Goal: Complete application form: Complete application form

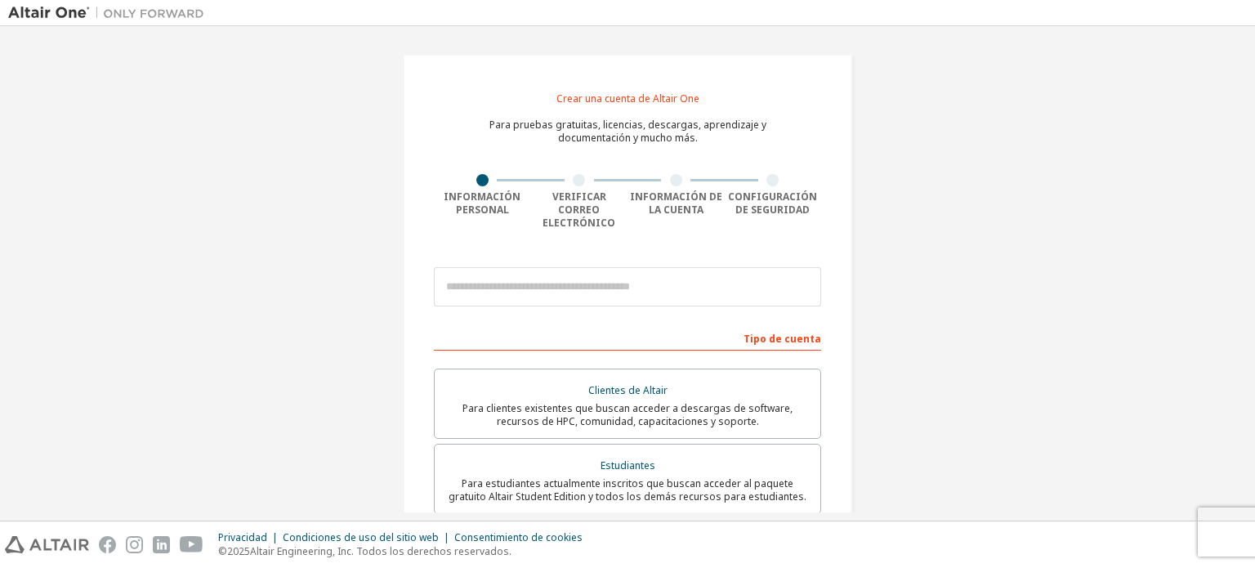
click at [750, 332] on font "Tipo de cuenta" at bounding box center [782, 339] width 78 height 14
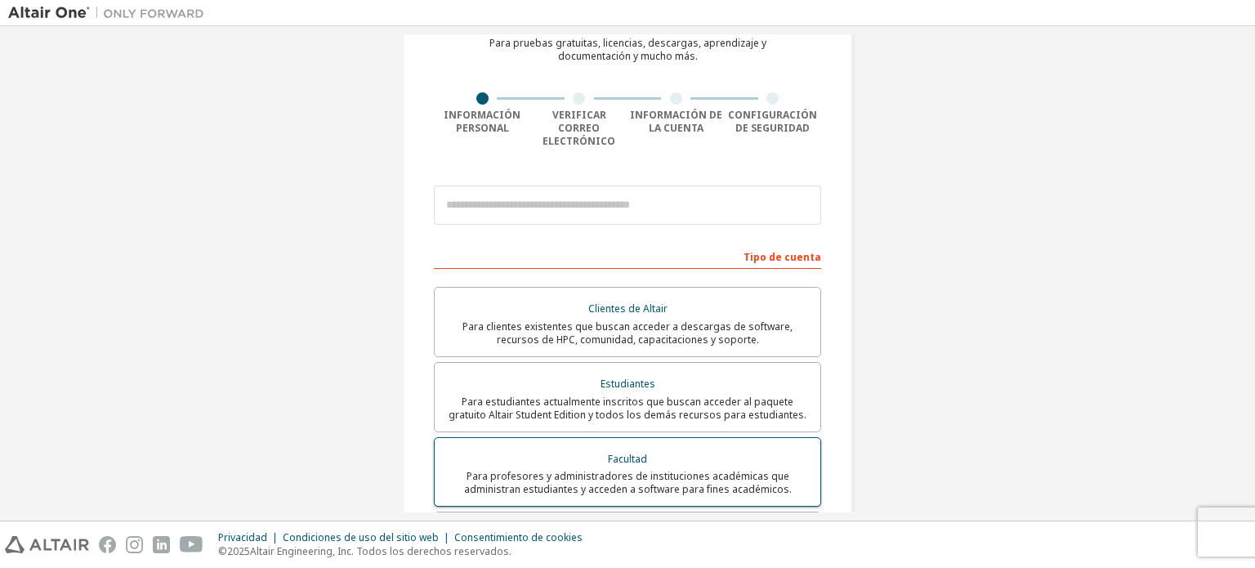
scroll to position [163, 0]
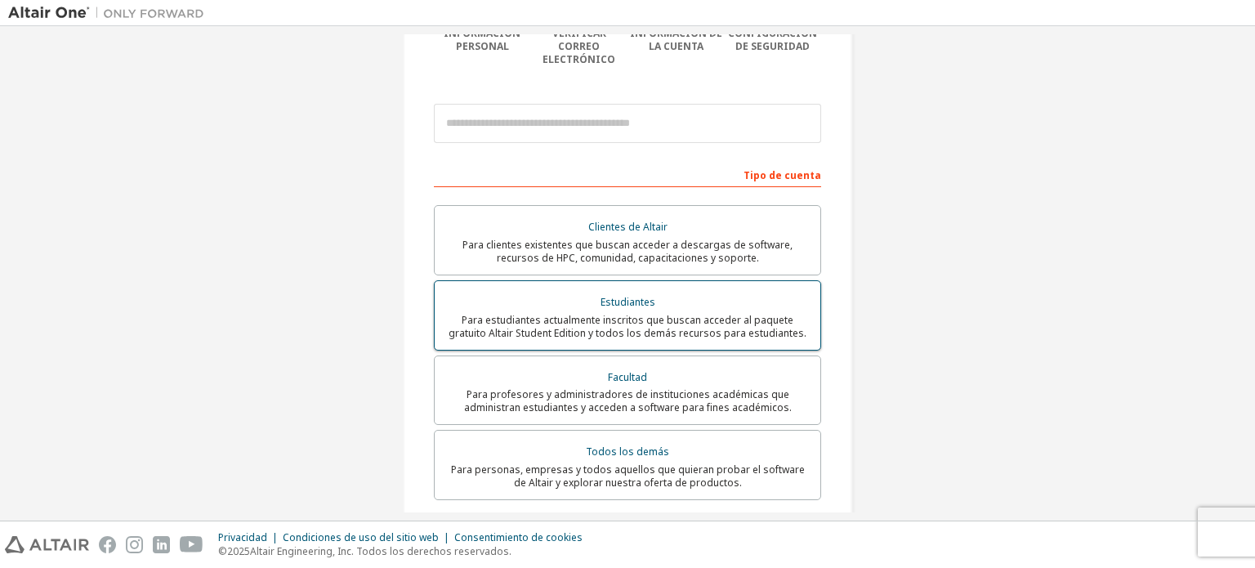
click at [724, 313] on font "Para estudiantes actualmente inscritos que buscan acceder al paquete gratuito A…" at bounding box center [627, 326] width 358 height 27
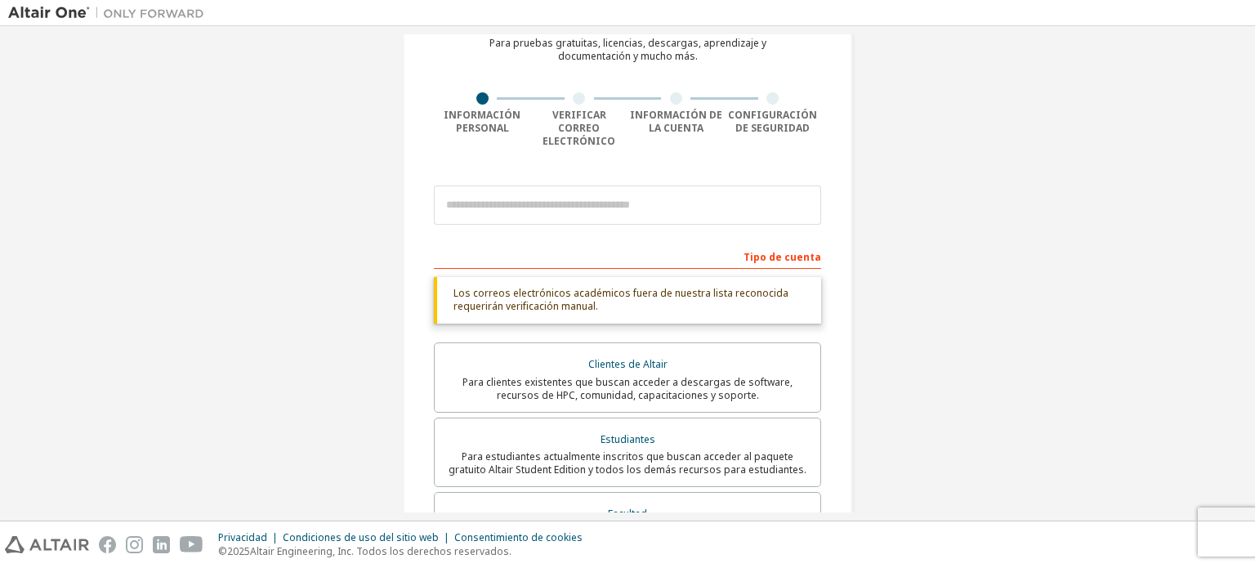
scroll to position [0, 0]
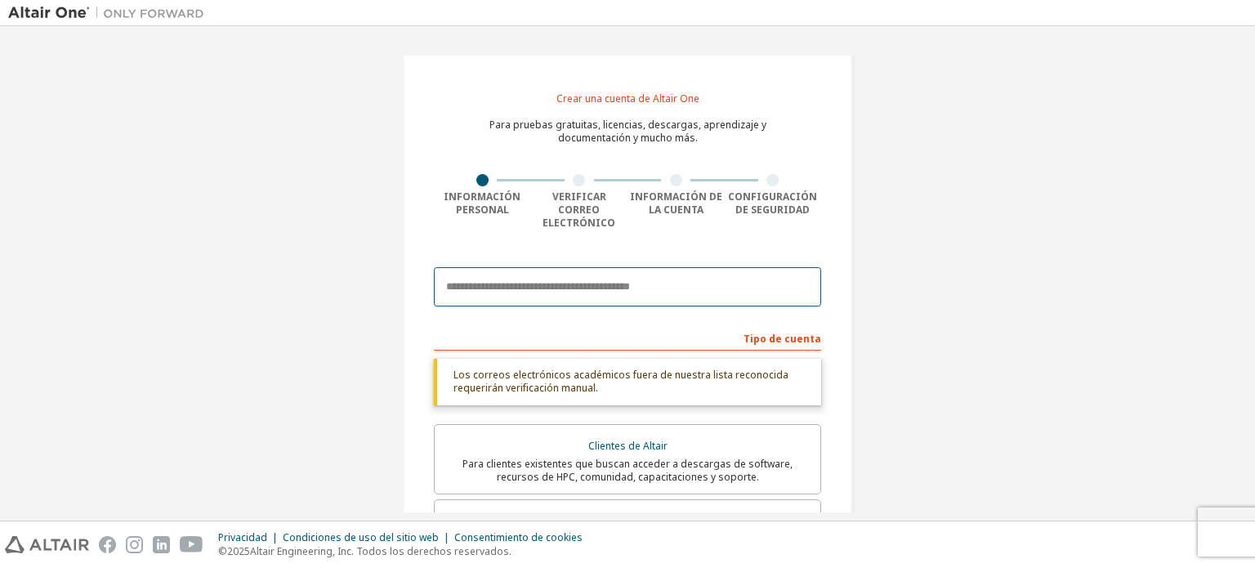
click at [637, 280] on input "email" at bounding box center [627, 286] width 387 height 39
click at [600, 259] on div at bounding box center [627, 287] width 387 height 56
click at [600, 267] on input "email" at bounding box center [627, 286] width 387 height 39
type input "**********"
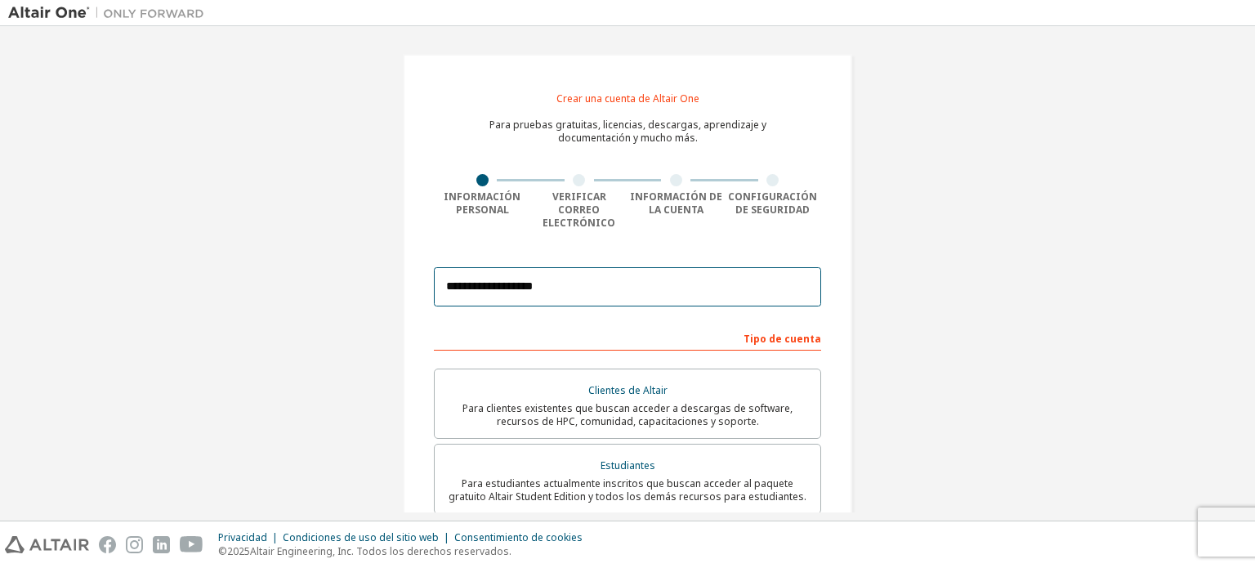
click at [650, 281] on input "**********" at bounding box center [627, 286] width 387 height 39
click at [676, 267] on input "**********" at bounding box center [627, 286] width 387 height 39
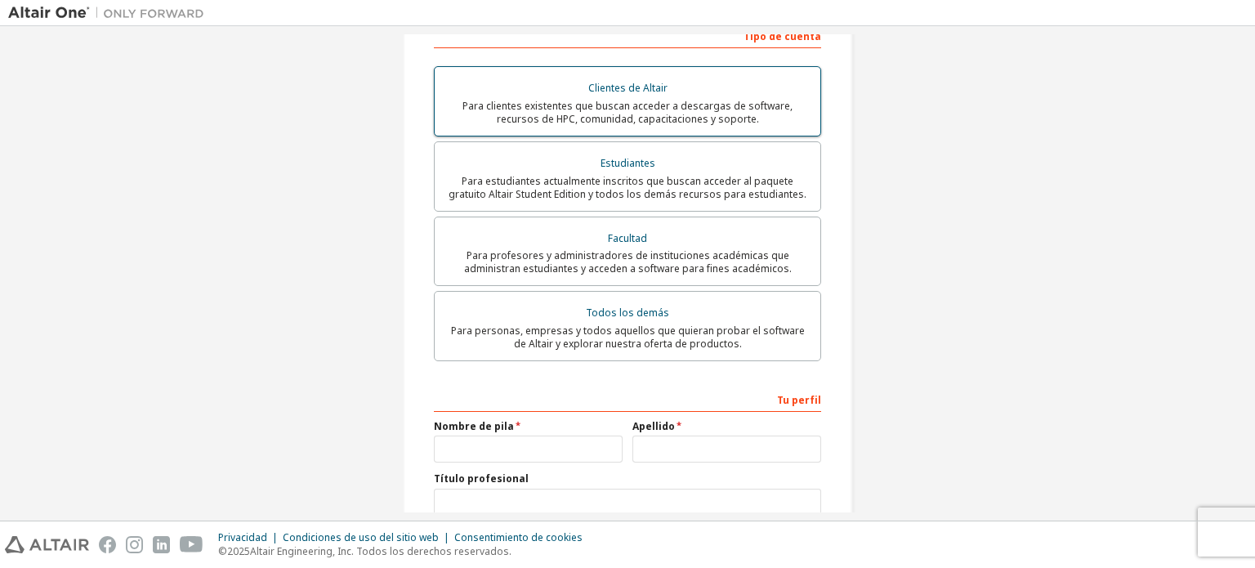
scroll to position [327, 0]
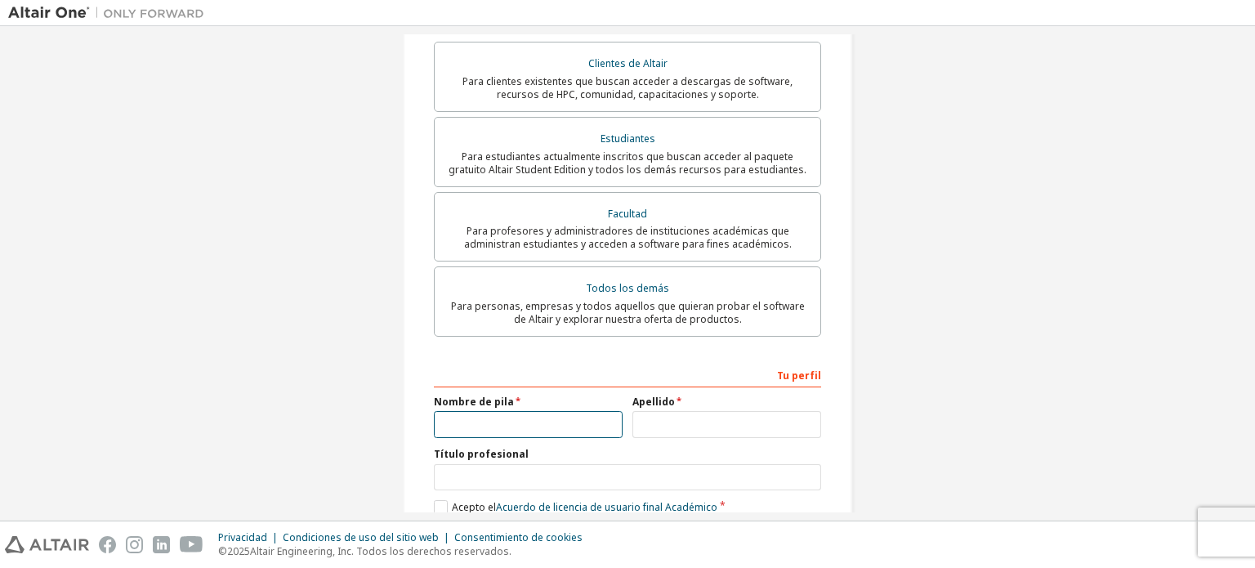
click at [501, 411] on input "text" at bounding box center [528, 424] width 189 height 27
click at [582, 361] on div "Tu perfil" at bounding box center [627, 374] width 387 height 26
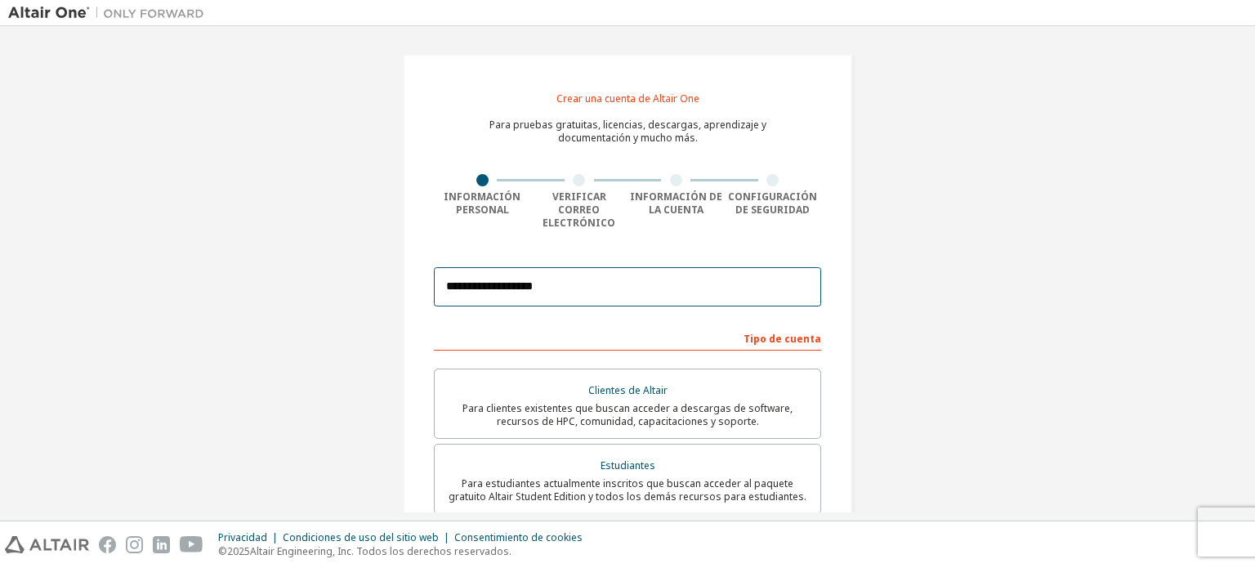
click at [634, 277] on input "**********" at bounding box center [627, 286] width 387 height 39
click at [530, 267] on input "**********" at bounding box center [627, 286] width 387 height 39
drag, startPoint x: 474, startPoint y: 267, endPoint x: 542, endPoint y: 276, distance: 68.4
click at [542, 276] on input "**********" at bounding box center [627, 286] width 387 height 39
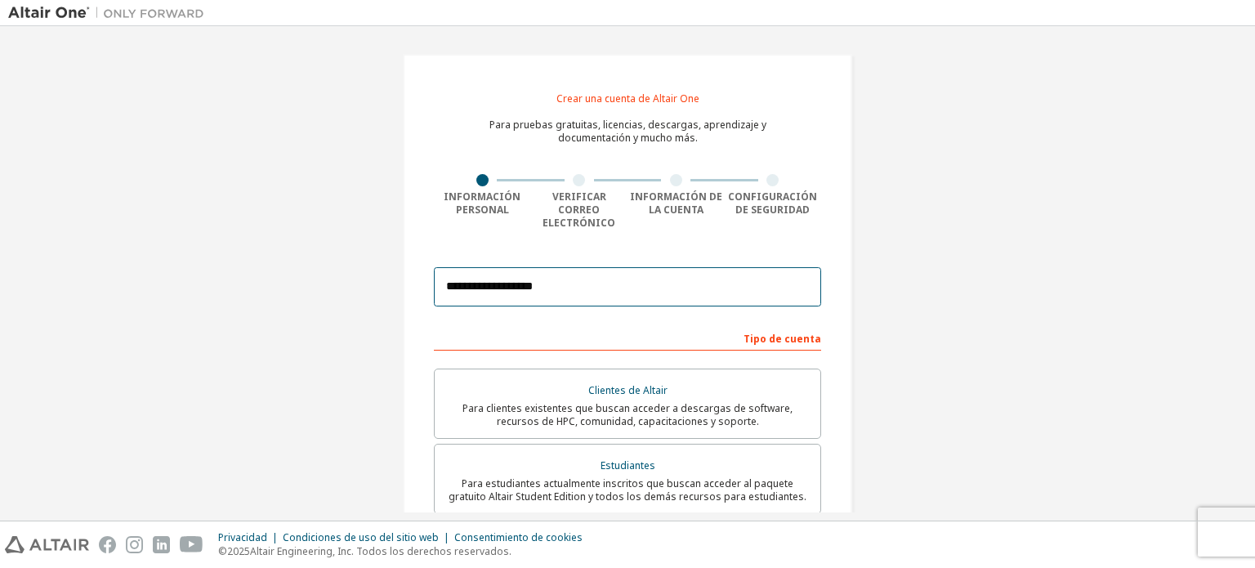
click at [542, 276] on input "**********" at bounding box center [627, 286] width 387 height 39
drag, startPoint x: 587, startPoint y: 271, endPoint x: 395, endPoint y: 265, distance: 192.8
click at [395, 265] on div "**********" at bounding box center [627, 481] width 488 height 895
click at [590, 270] on input "**********" at bounding box center [627, 286] width 387 height 39
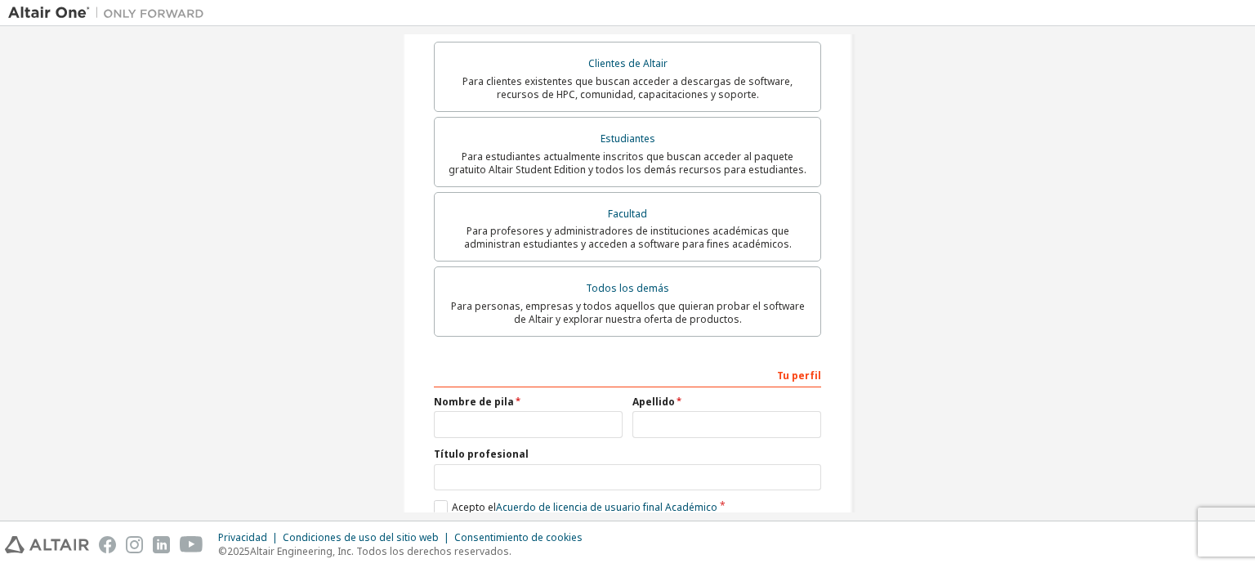
click at [540, 361] on div "Tu perfil" at bounding box center [627, 374] width 387 height 26
click at [751, 379] on div "Tu perfil Nombre de pila Apellido Título profesional Proporcione el estado y la…" at bounding box center [627, 467] width 387 height 212
click at [692, 427] on input "text" at bounding box center [726, 424] width 189 height 27
click at [546, 415] on input "text" at bounding box center [528, 424] width 189 height 27
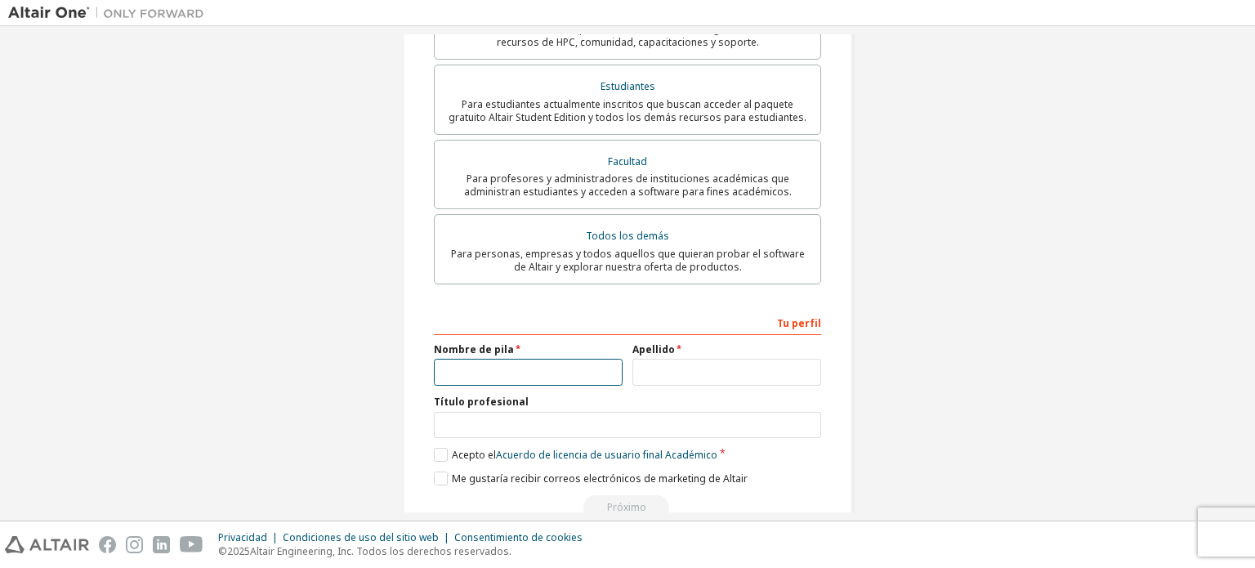
scroll to position [406, 0]
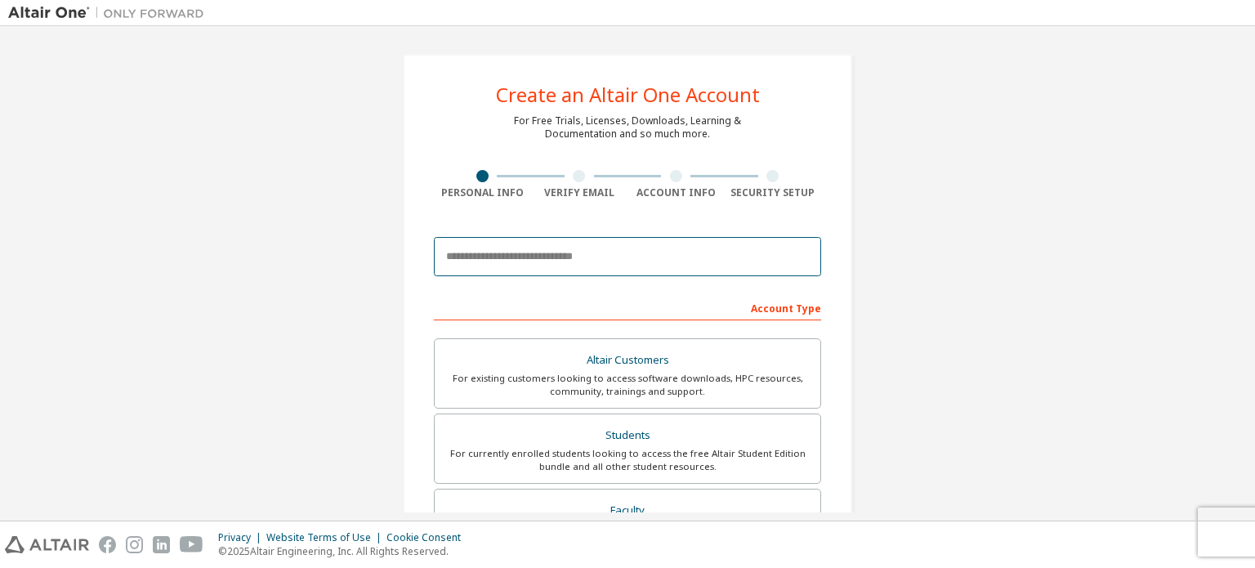
click at [603, 257] on input "email" at bounding box center [627, 256] width 387 height 39
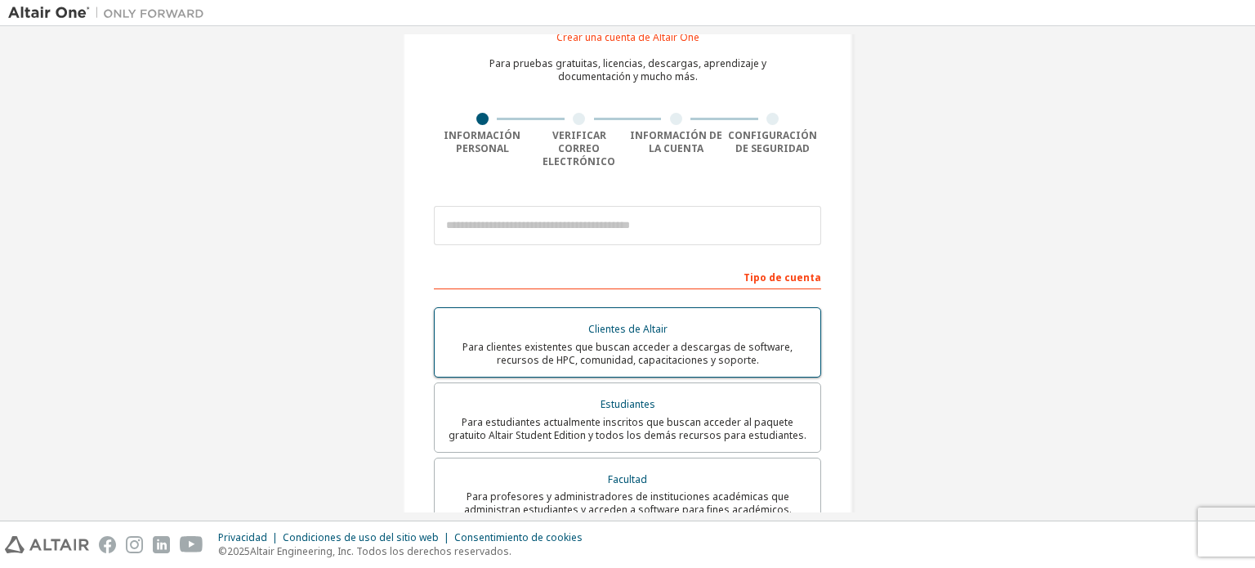
scroll to position [82, 0]
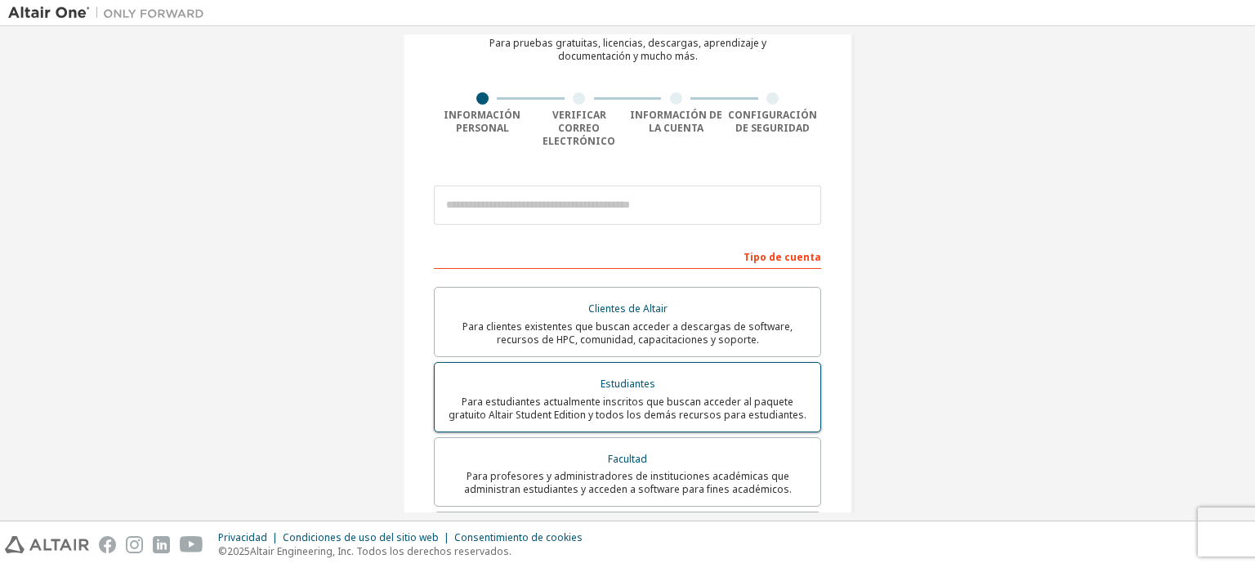
click at [580, 372] on div "Estudiantes" at bounding box center [627, 383] width 366 height 23
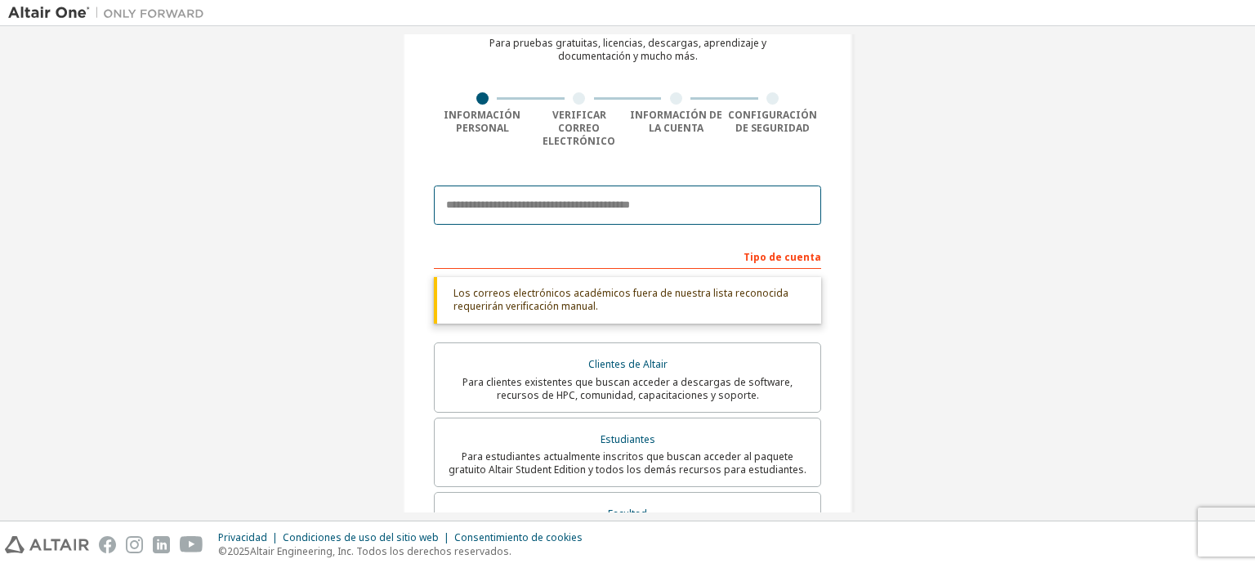
click at [546, 195] on input "email" at bounding box center [627, 204] width 387 height 39
click at [565, 197] on input "email" at bounding box center [627, 204] width 387 height 39
type input "**********"
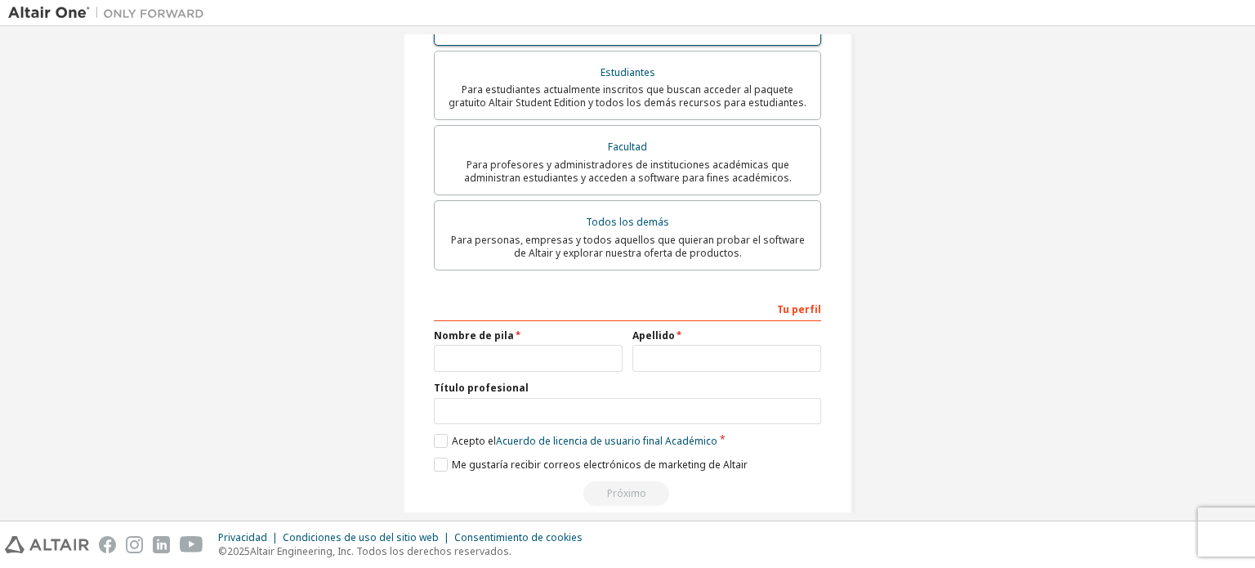
scroll to position [463, 0]
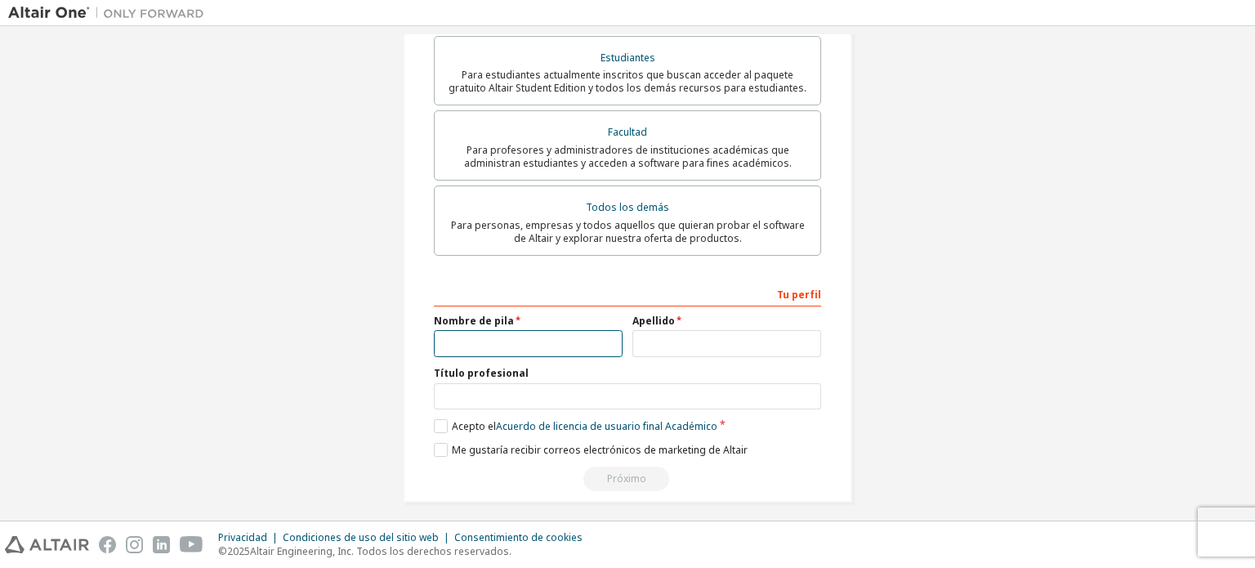
click at [526, 333] on input "text" at bounding box center [528, 343] width 189 height 27
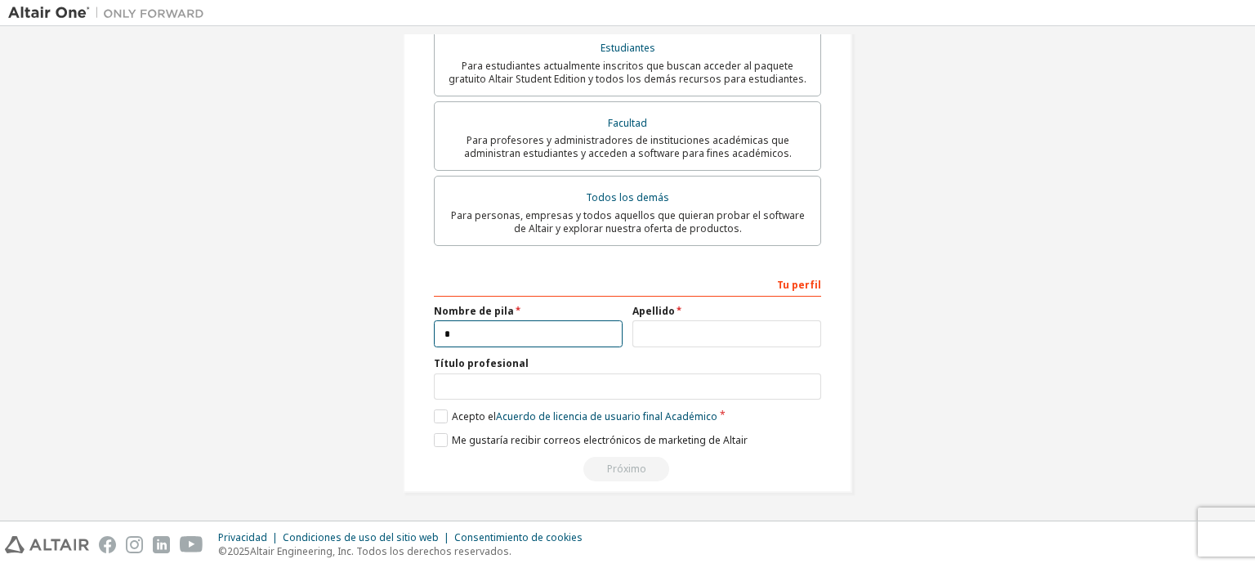
scroll to position [406, 0]
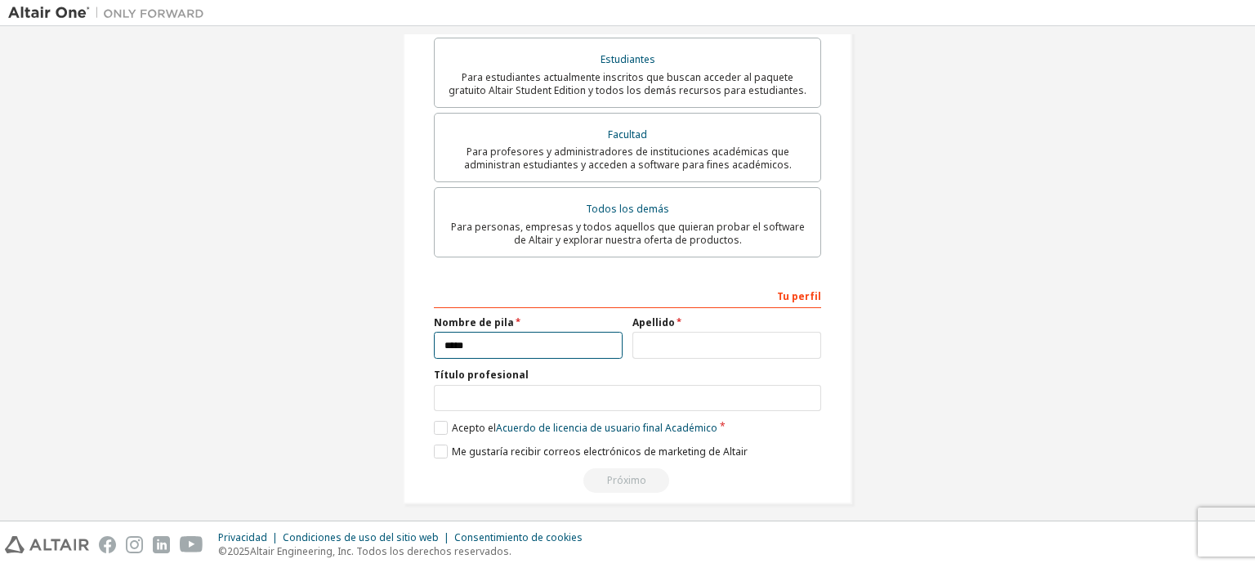
type input "*****"
click at [644, 332] on input "text" at bounding box center [726, 345] width 189 height 27
type input "**********"
click at [470, 386] on input "text" at bounding box center [627, 398] width 387 height 27
click at [435, 421] on label "Acepto el Acuerdo de licencia de usuario final Académico" at bounding box center [575, 428] width 283 height 14
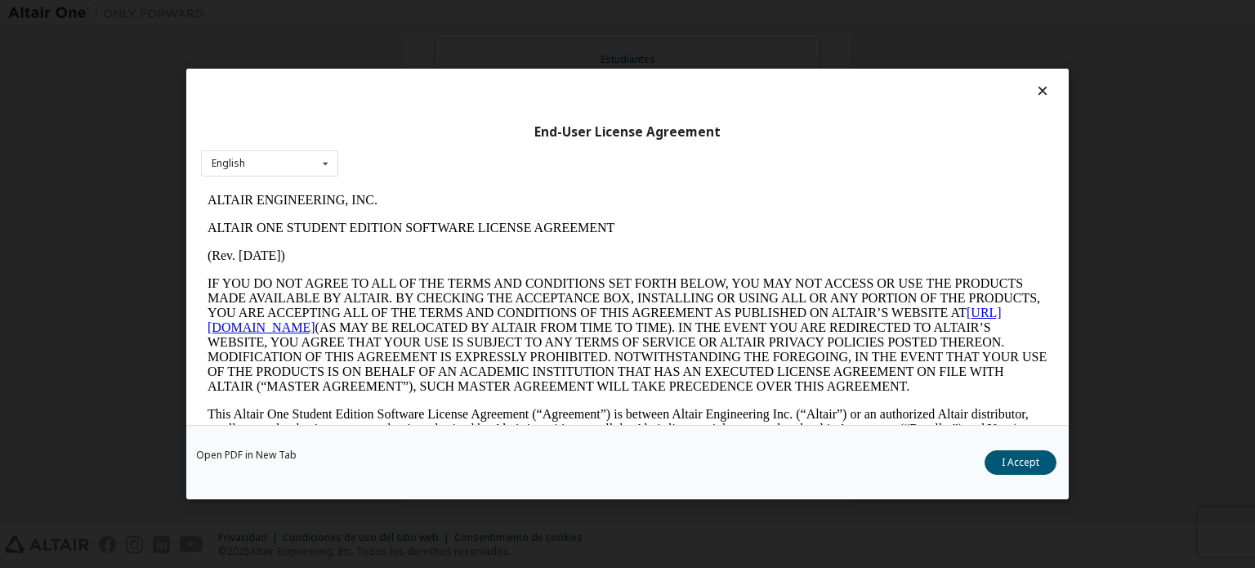
scroll to position [0, 0]
click at [428, 443] on div "Open PDF in New Tab I Accept" at bounding box center [627, 462] width 882 height 74
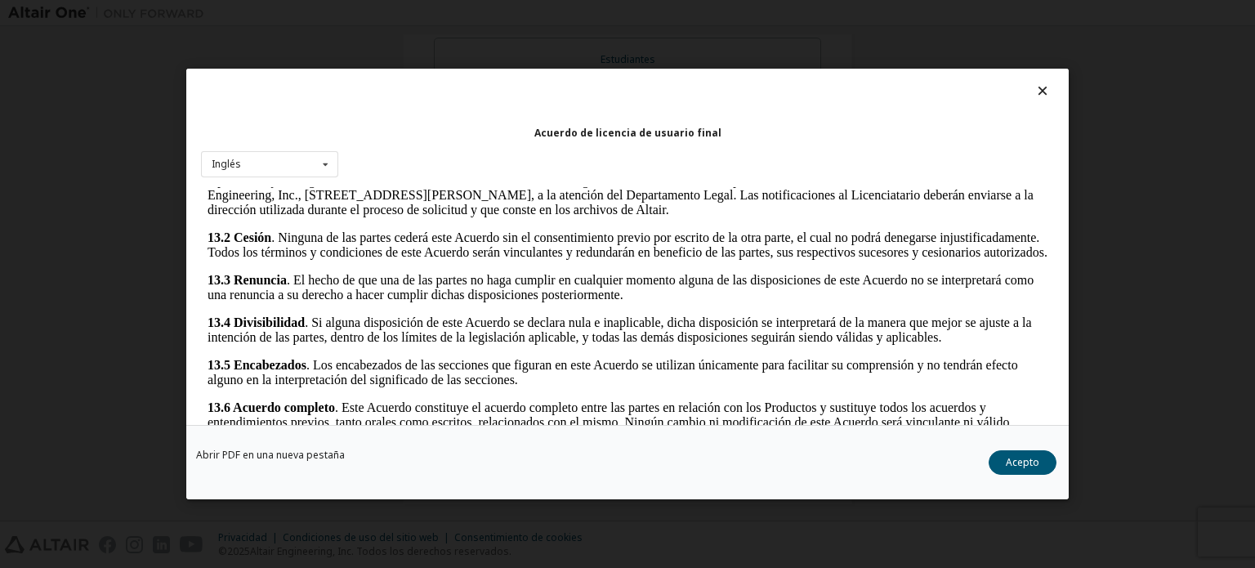
scroll to position [2982, 0]
click at [1026, 460] on font "Acepto" at bounding box center [1021, 462] width 33 height 14
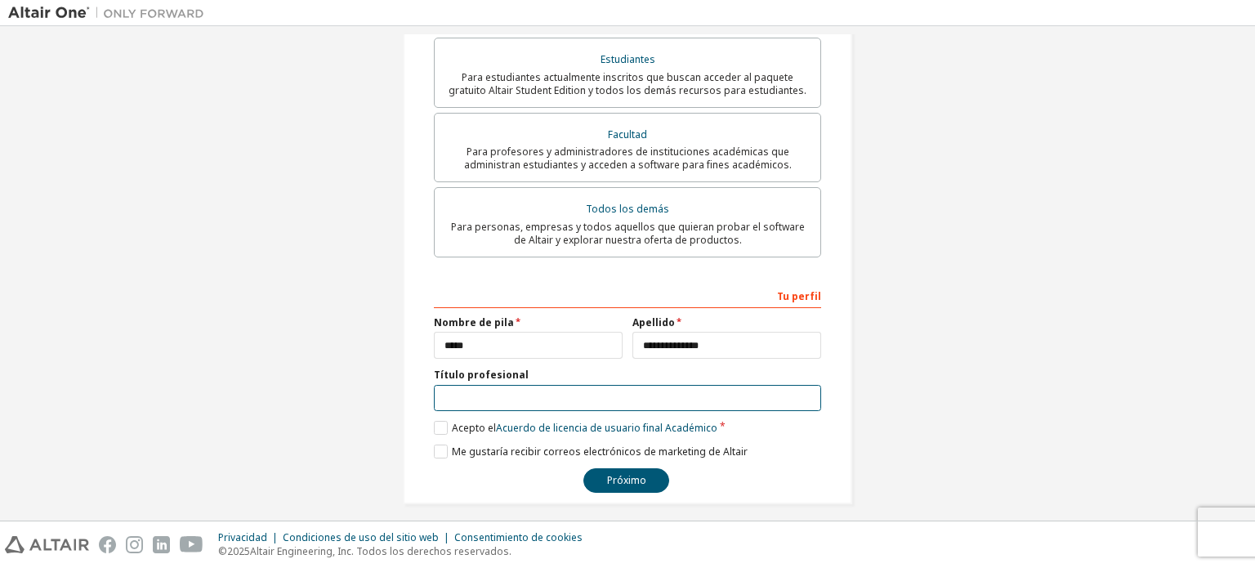
click at [454, 386] on input "text" at bounding box center [627, 398] width 387 height 27
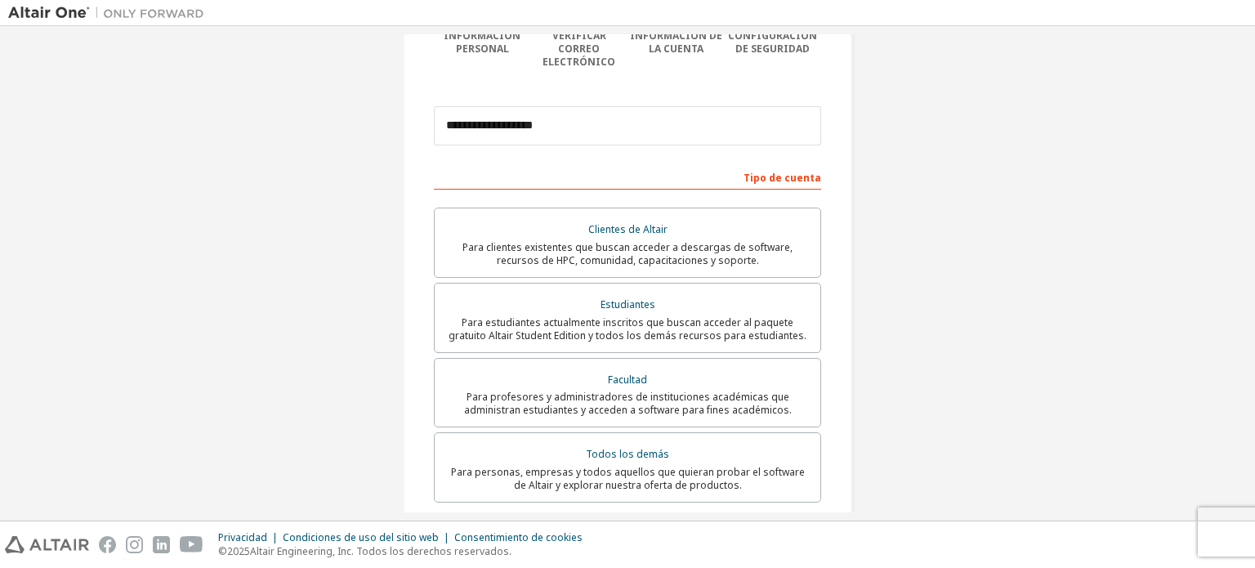
scroll to position [406, 0]
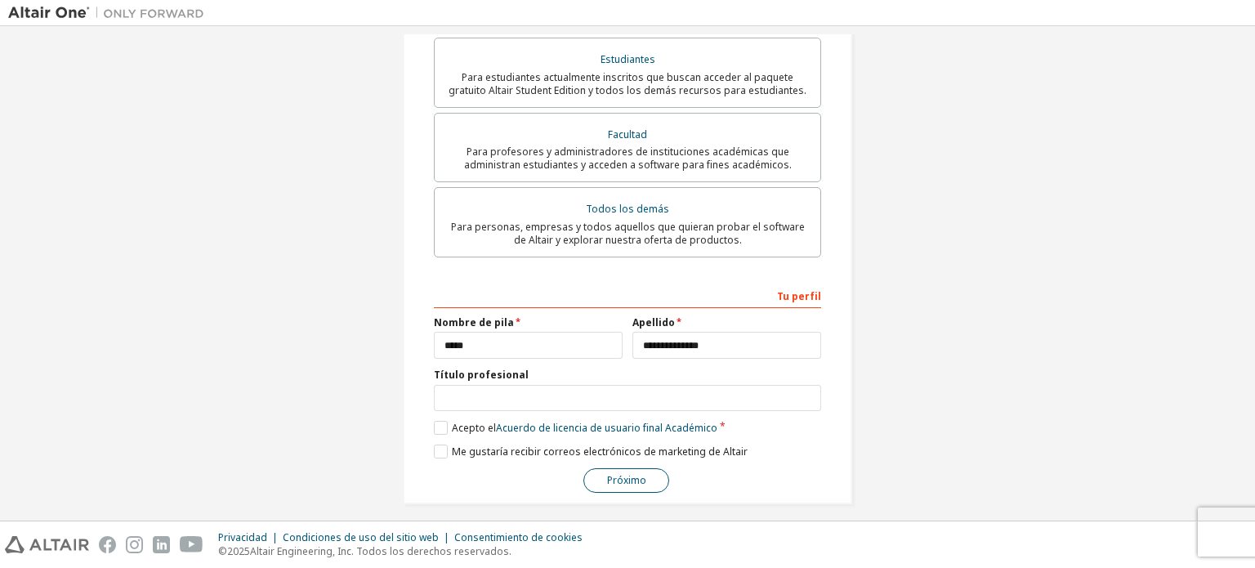
click at [607, 473] on font "Próximo" at bounding box center [626, 480] width 39 height 14
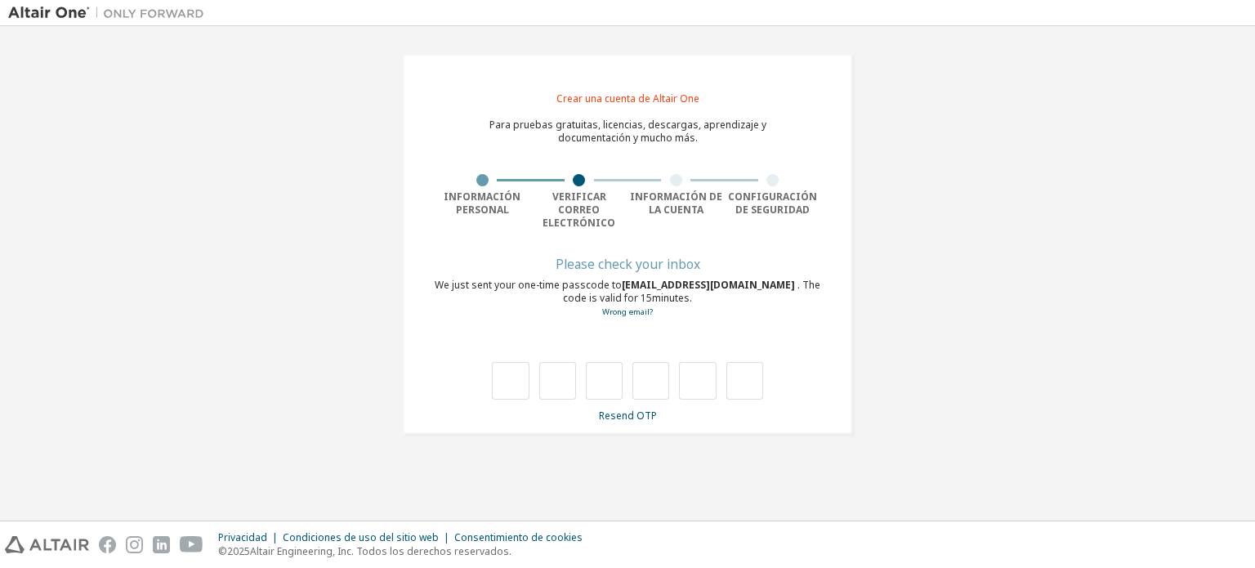
scroll to position [0, 0]
drag, startPoint x: 905, startPoint y: 208, endPoint x: 845, endPoint y: 217, distance: 60.3
click at [845, 217] on div "**********" at bounding box center [627, 244] width 449 height 381
click at [487, 359] on div at bounding box center [627, 365] width 387 height 71
click at [480, 368] on div at bounding box center [627, 365] width 387 height 71
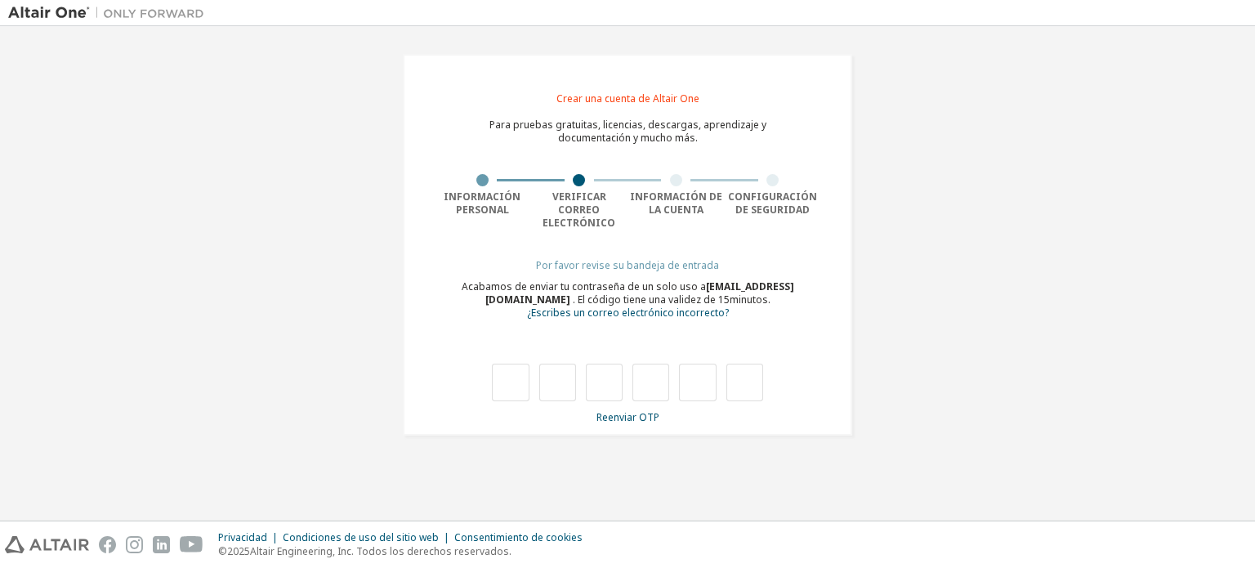
click at [480, 368] on div at bounding box center [627, 365] width 387 height 71
type input "*"
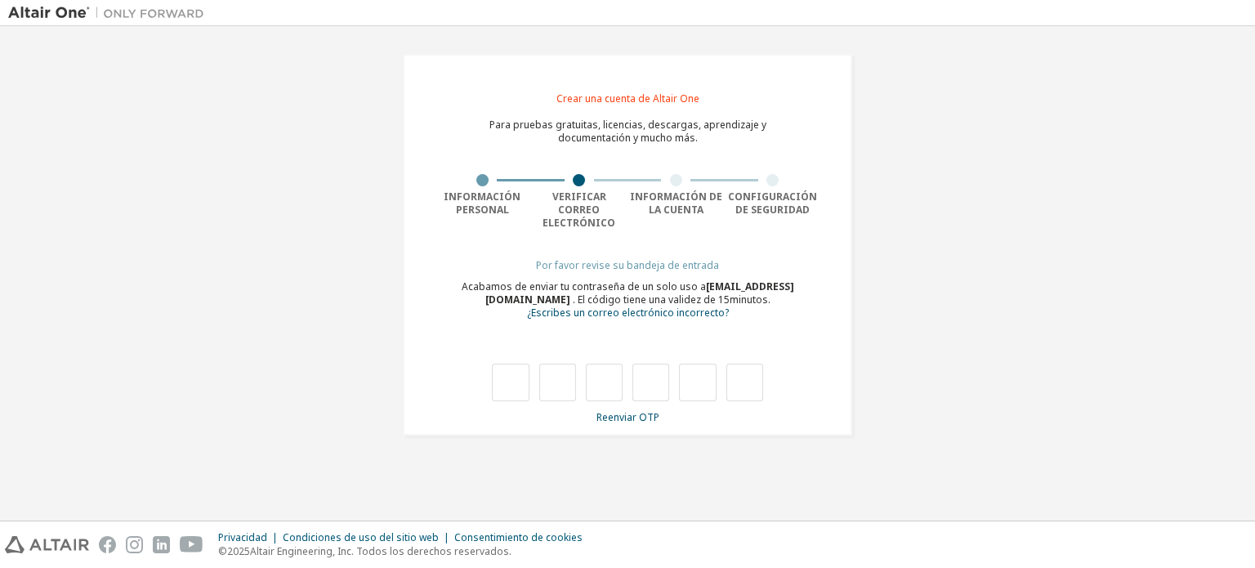
type input "*"
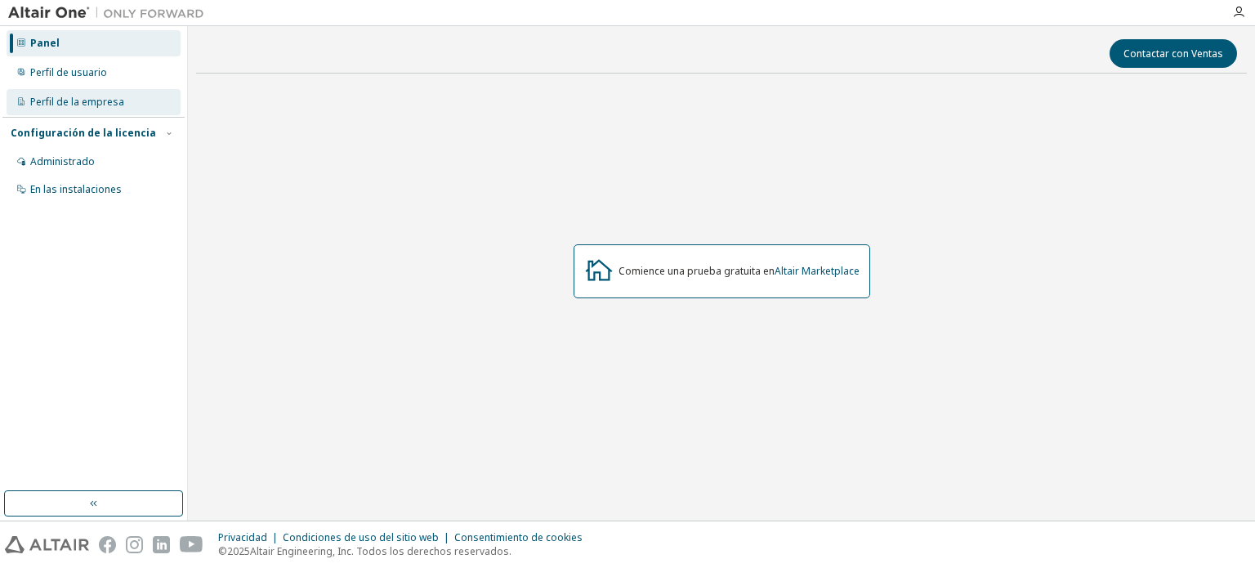
click at [136, 97] on div "Perfil de la empresa" at bounding box center [94, 102] width 174 height 26
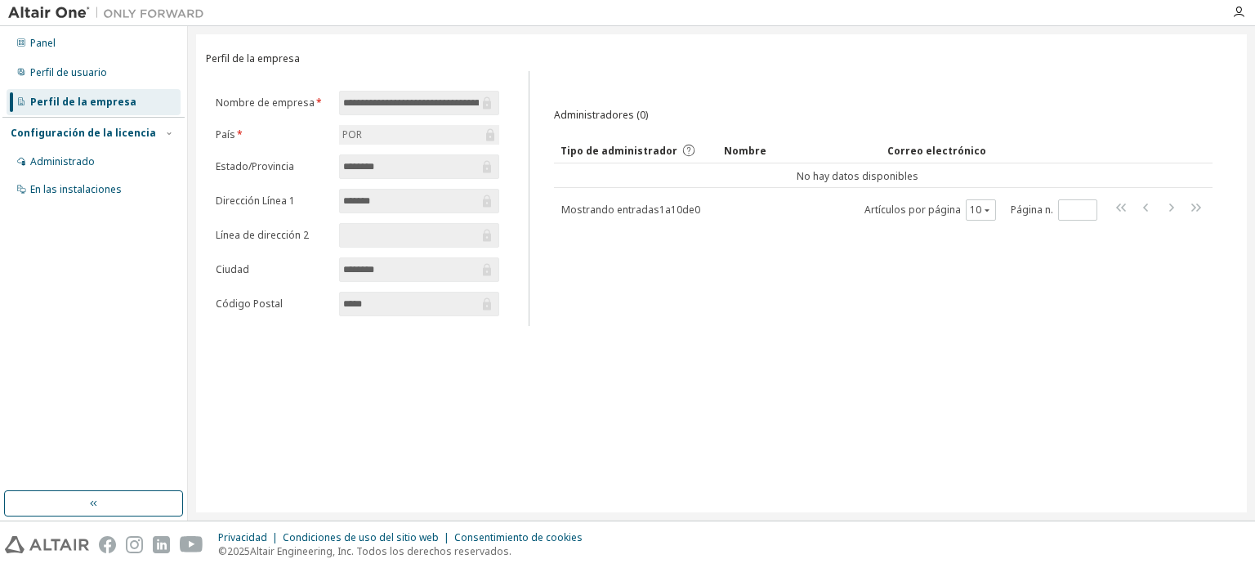
click at [488, 136] on icon at bounding box center [490, 135] width 8 height 12
click at [450, 136] on div "POR" at bounding box center [419, 135] width 160 height 20
click at [403, 234] on input "text" at bounding box center [411, 235] width 136 height 16
click at [57, 134] on font "Configuración de la licencia" at bounding box center [83, 133] width 145 height 14
click at [91, 131] on font "Configuración de la licencia" at bounding box center [83, 133] width 145 height 14
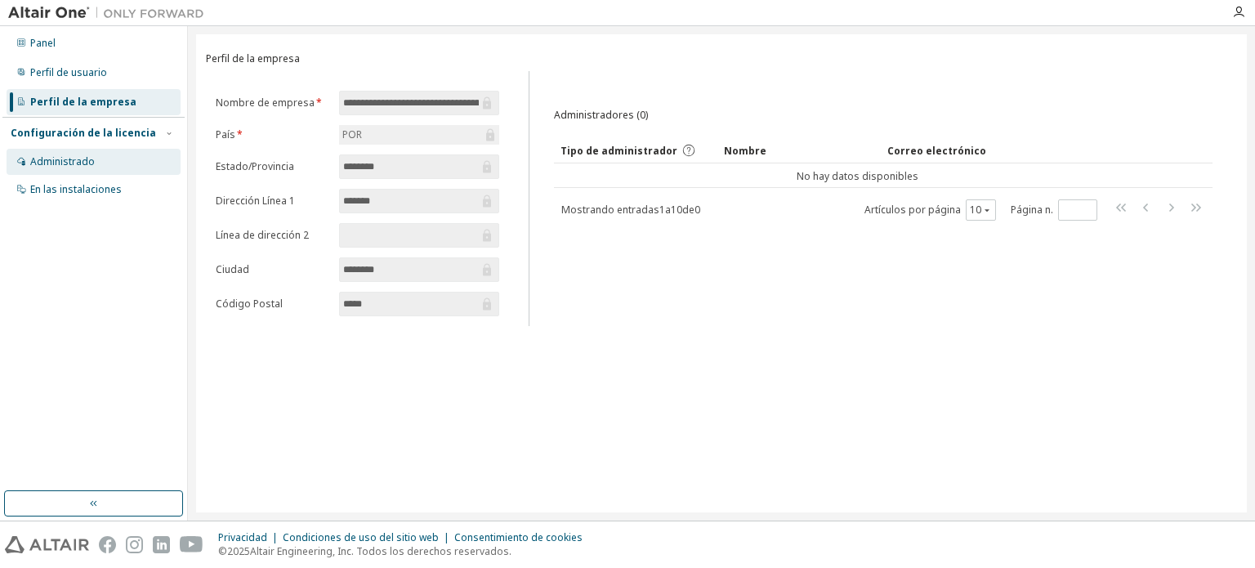
click at [89, 166] on font "Administrado" at bounding box center [62, 161] width 65 height 14
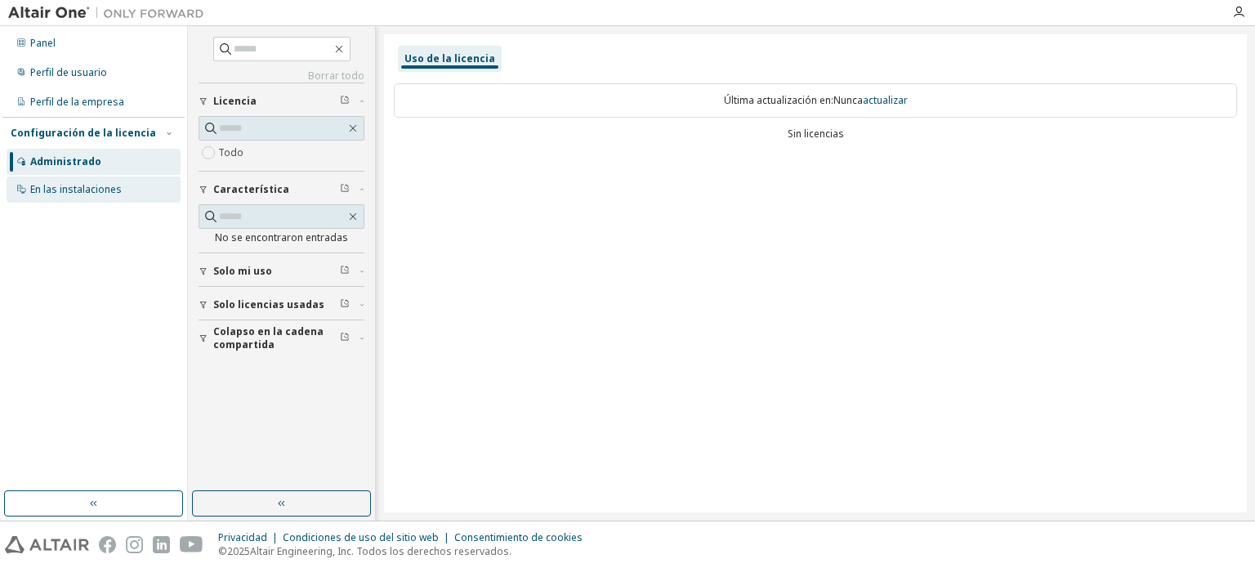
click at [103, 187] on font "En las instalaciones" at bounding box center [75, 189] width 91 height 14
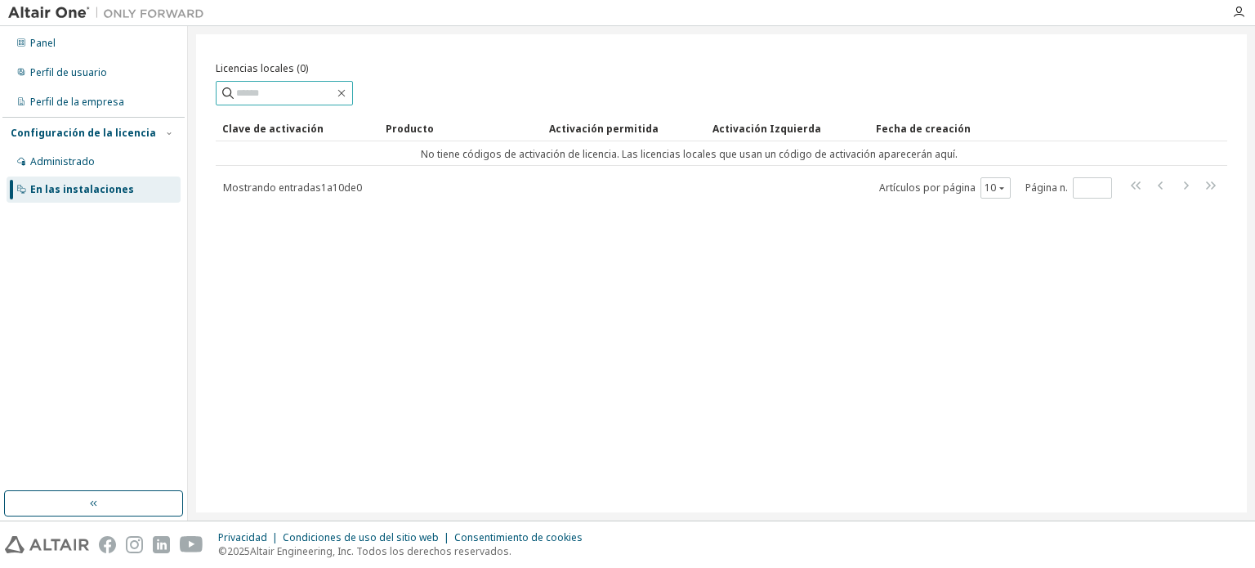
click at [304, 94] on input "text" at bounding box center [285, 93] width 98 height 16
type input "****"
click at [273, 186] on font "Mostrando entradas" at bounding box center [272, 188] width 98 height 14
click at [50, 165] on font "Administrado" at bounding box center [62, 161] width 65 height 14
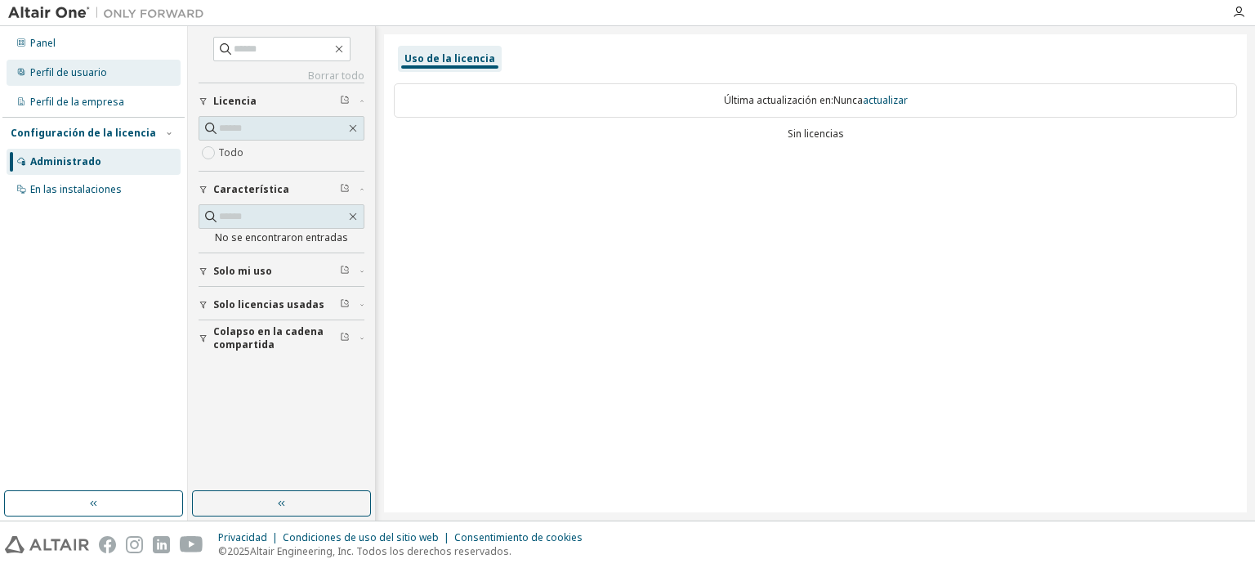
click at [91, 67] on font "Perfil de usuario" at bounding box center [68, 72] width 77 height 14
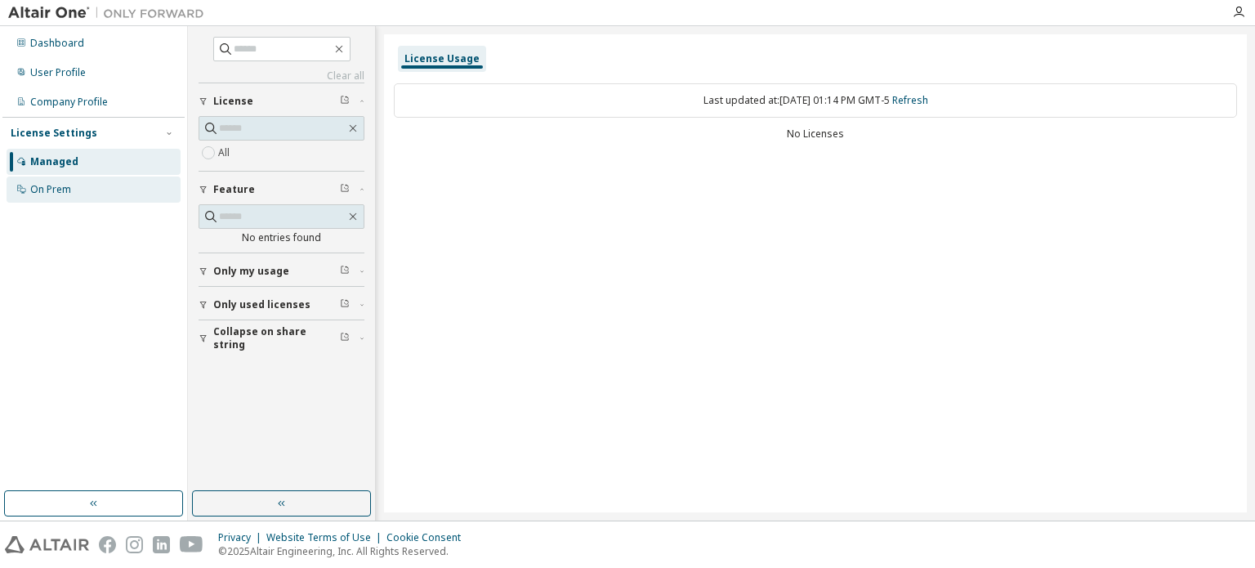
click at [56, 185] on div "On Prem" at bounding box center [50, 189] width 41 height 13
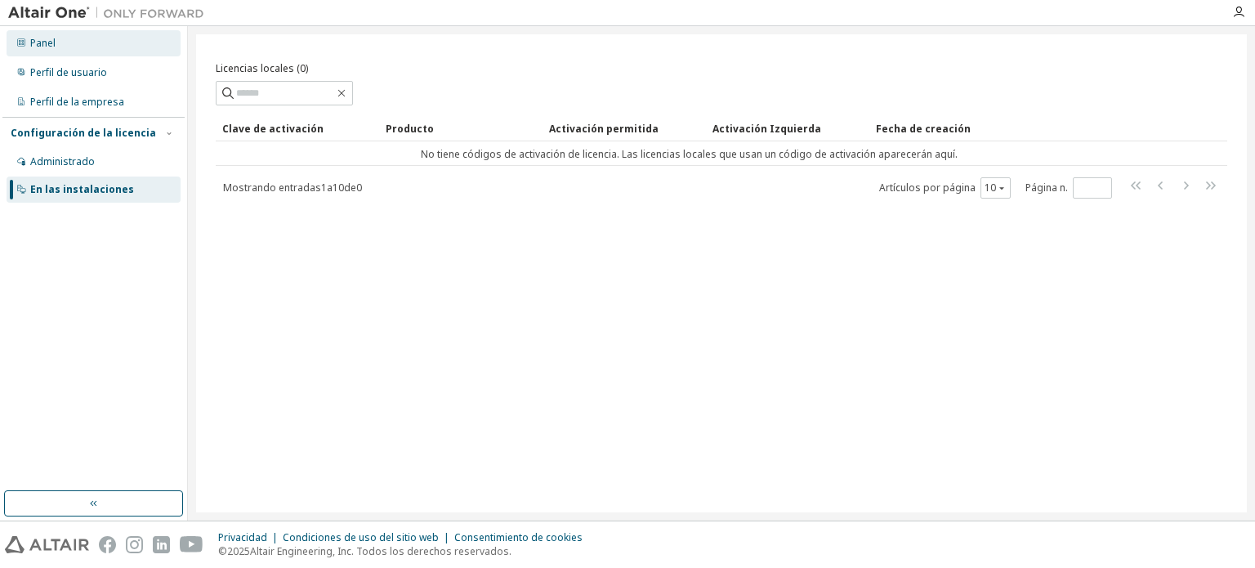
click at [65, 47] on div "Panel" at bounding box center [94, 43] width 174 height 26
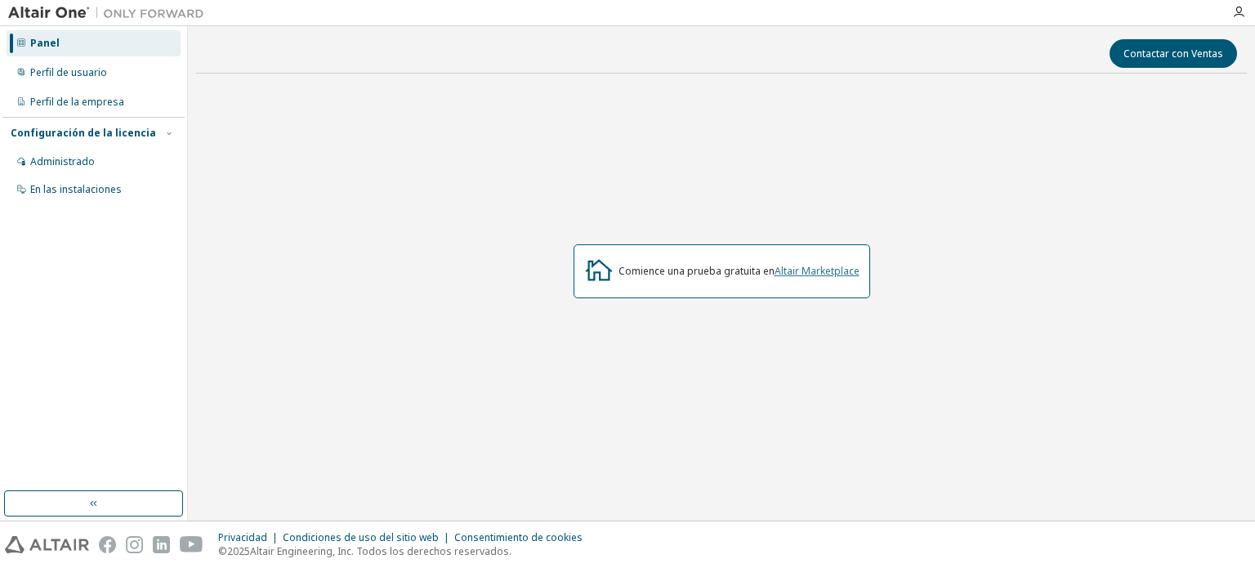
click at [815, 273] on font "Altair Marketplace" at bounding box center [816, 271] width 85 height 14
